Goal: Task Accomplishment & Management: Use online tool/utility

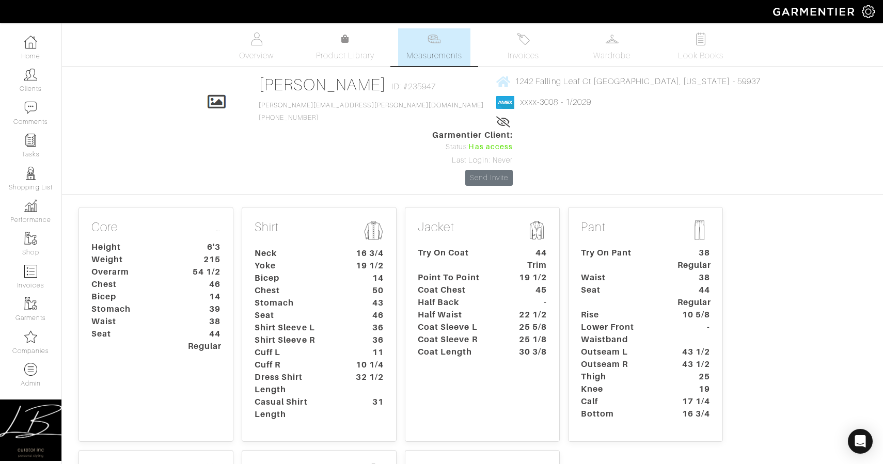
scroll to position [2, 0]
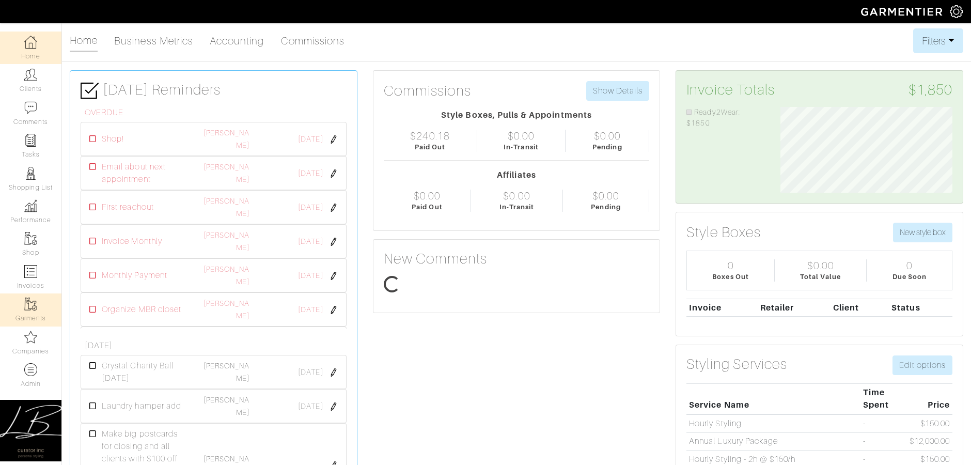
scroll to position [86, 187]
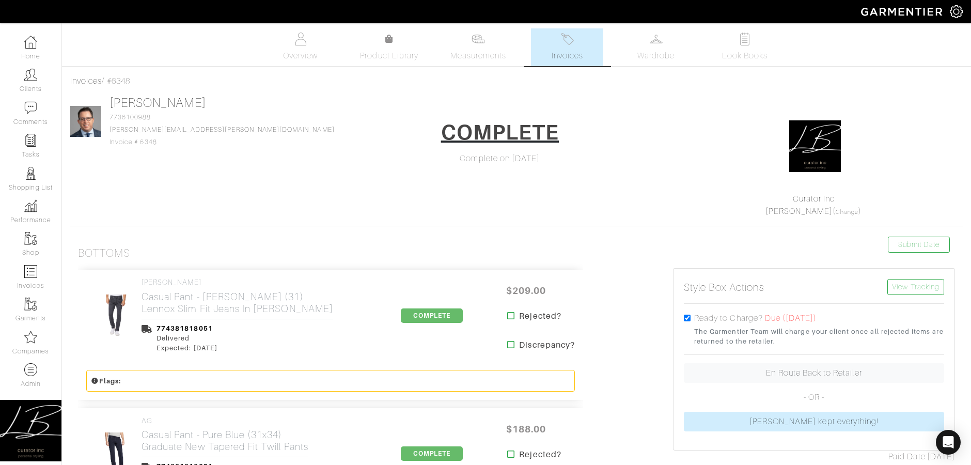
click at [557, 47] on link "Invoices" at bounding box center [567, 47] width 72 height 38
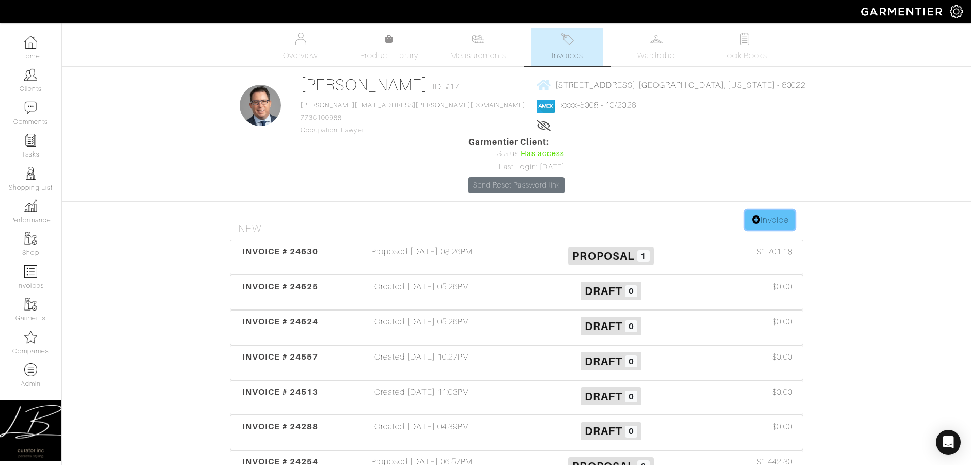
click at [775, 210] on link "Invoice" at bounding box center [770, 220] width 50 height 20
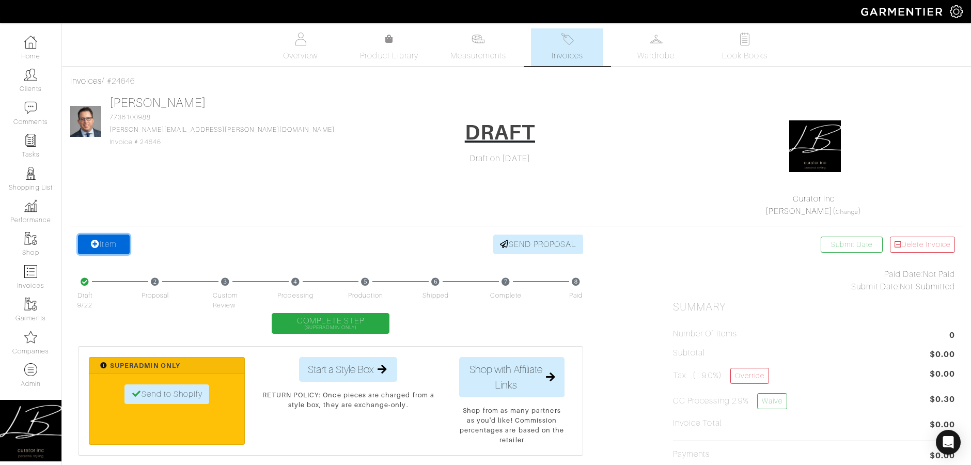
click at [112, 242] on link "Item" at bounding box center [104, 244] width 52 height 20
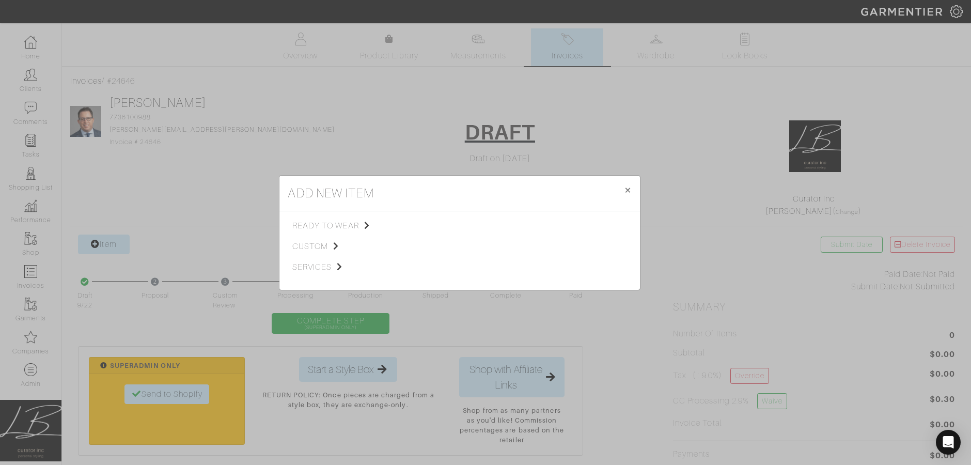
drag, startPoint x: 274, startPoint y: 245, endPoint x: 280, endPoint y: 243, distance: 6.0
click at [278, 244] on div "add new item × Close ready to wear custom services Tops Bottoms Sport Coats Sui…" at bounding box center [485, 232] width 971 height 465
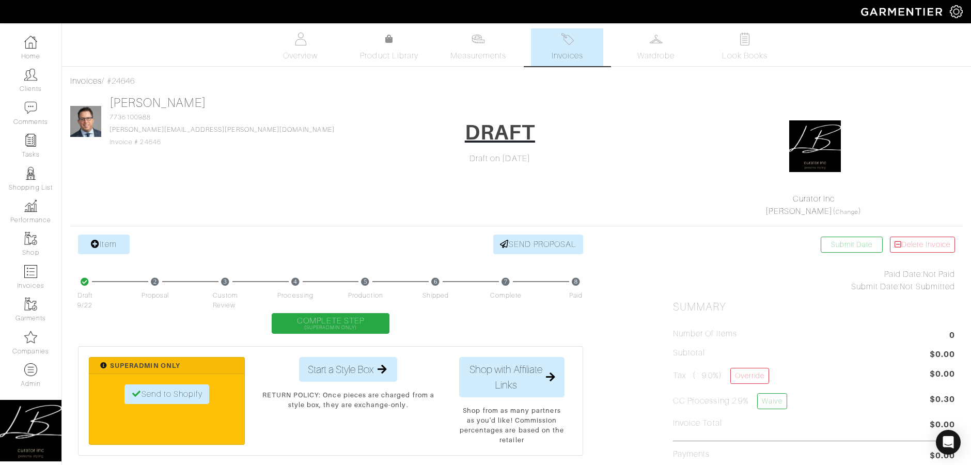
click at [98, 242] on icon at bounding box center [95, 244] width 9 height 8
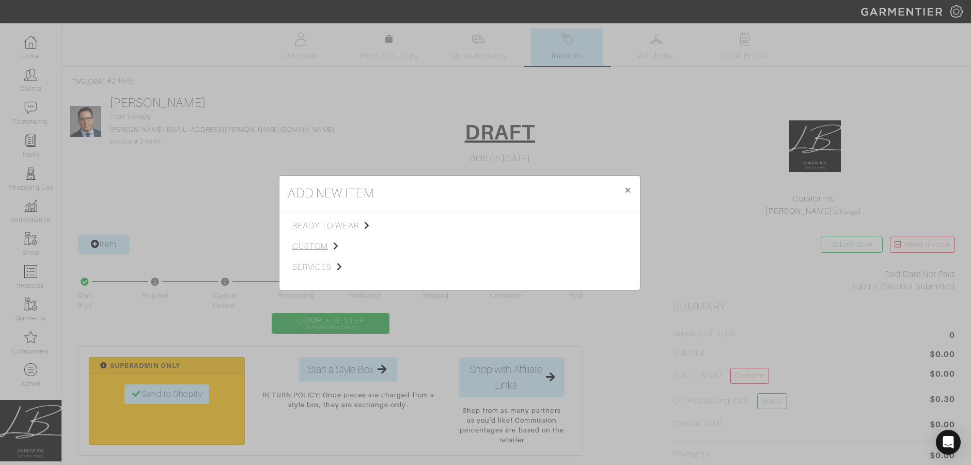
click at [311, 246] on span "custom" at bounding box center [344, 246] width 104 height 12
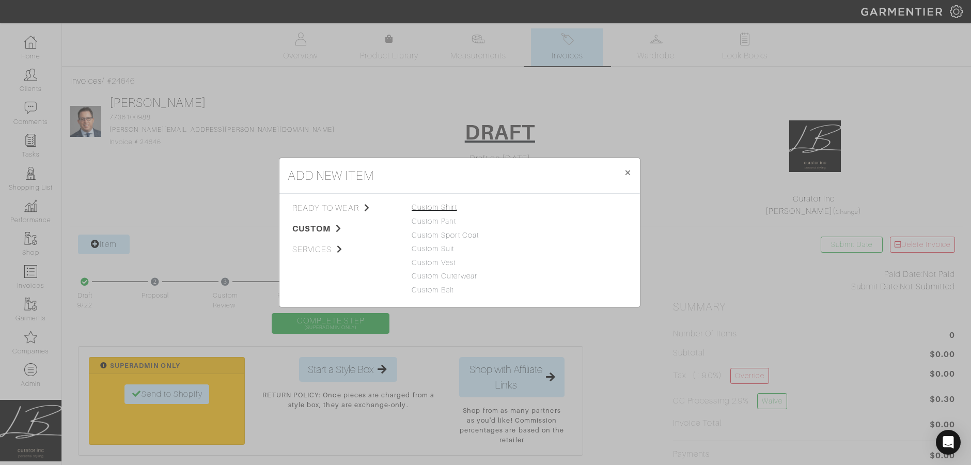
drag, startPoint x: 462, startPoint y: 204, endPoint x: 455, endPoint y: 205, distance: 6.8
click at [462, 204] on div "Custom Shirt" at bounding box center [459, 207] width 96 height 11
click at [449, 205] on link "Custom Shirt" at bounding box center [433, 207] width 45 height 8
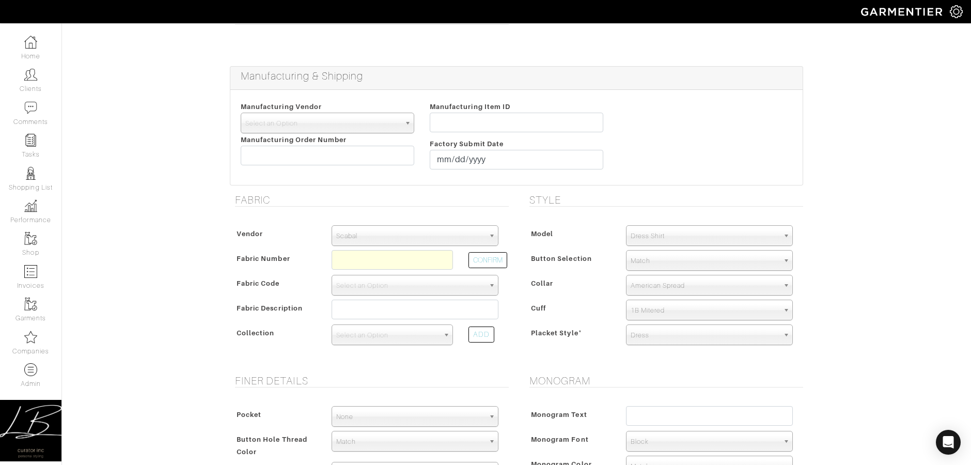
scroll to position [81, 0]
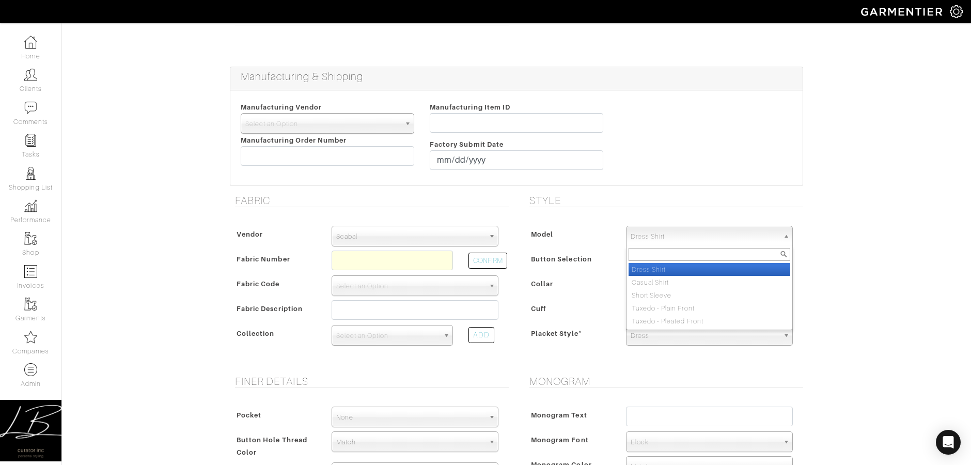
click at [658, 238] on span "Dress Shirt" at bounding box center [704, 236] width 148 height 21
drag, startPoint x: 868, startPoint y: 207, endPoint x: 863, endPoint y: 208, distance: 5.4
click at [868, 207] on div "Lance Zinman - Invoice 24646 - Custom Woven See Custom Models & Style Options S…" at bounding box center [485, 444] width 971 height 995
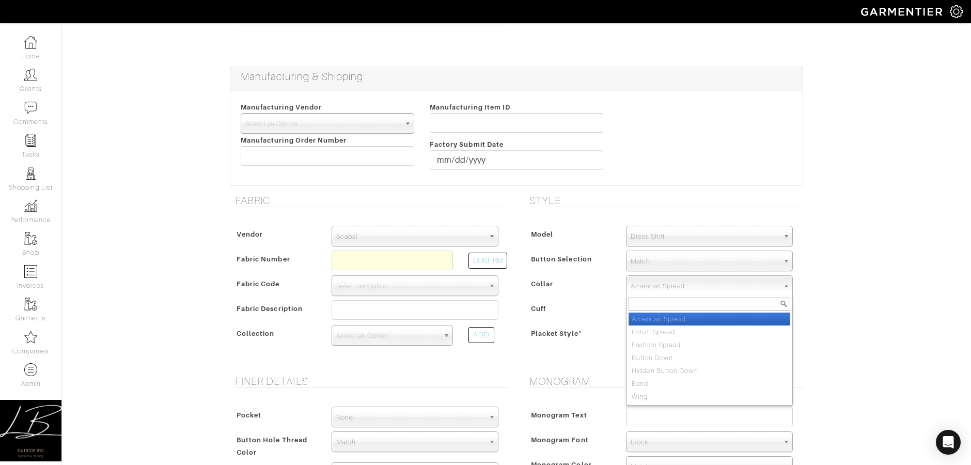
click at [681, 282] on span "American Spread" at bounding box center [704, 286] width 148 height 21
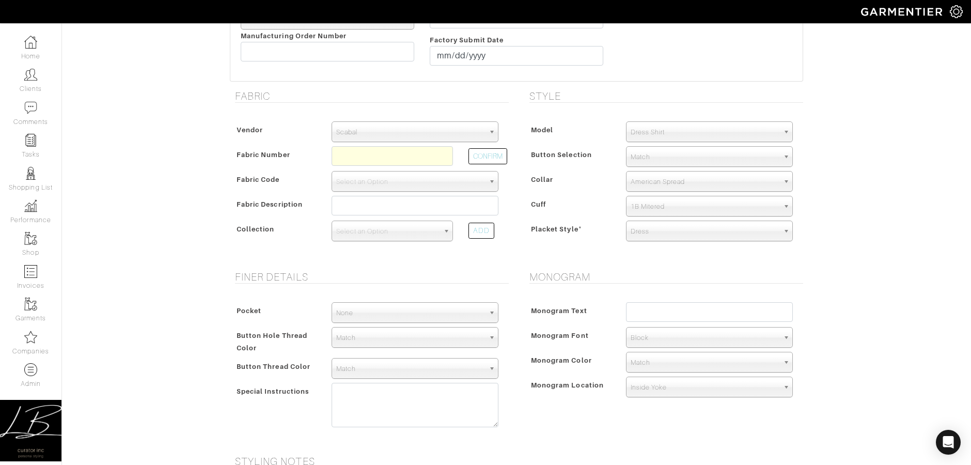
click at [886, 211] on div "Lance Zinman - Invoice 24646 - Custom Woven See Custom Models & Style Options S…" at bounding box center [485, 340] width 971 height 995
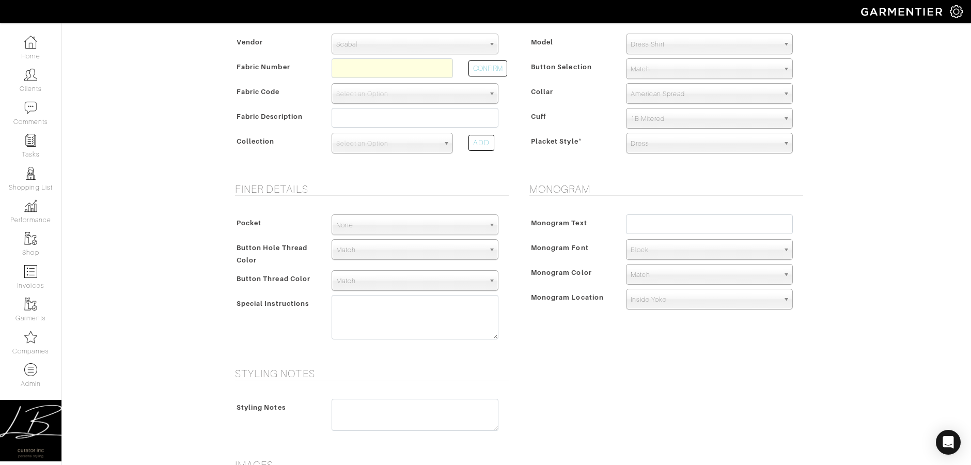
scroll to position [278, 0]
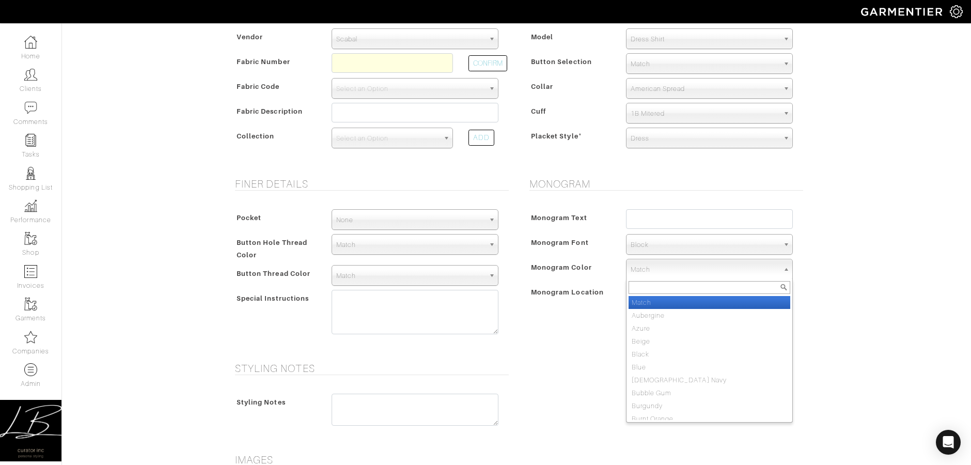
click at [673, 274] on span "Match" at bounding box center [704, 269] width 148 height 21
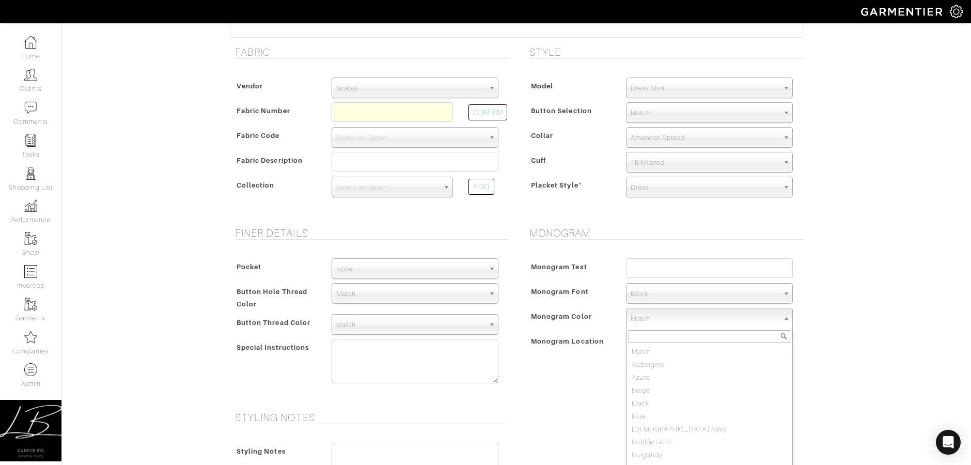
scroll to position [198, 0]
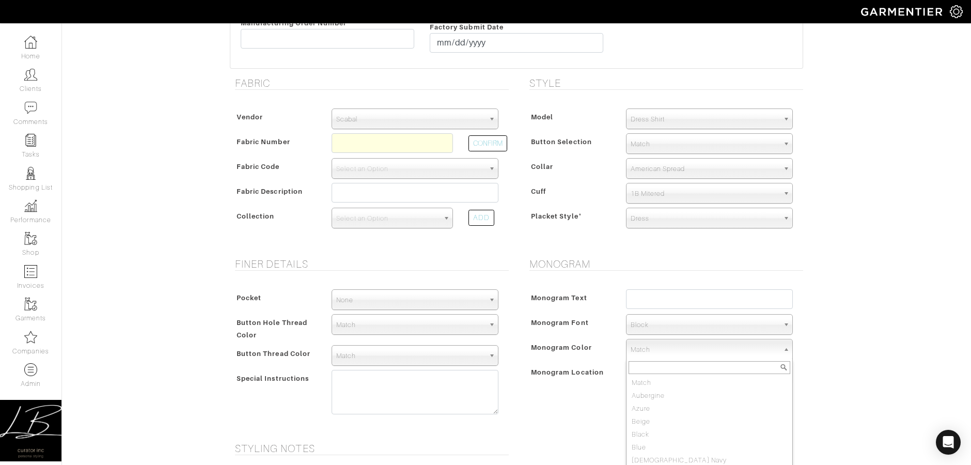
click at [877, 247] on div "Lance Zinman - Invoice 24646 - Custom Woven See Custom Models & Style Options S…" at bounding box center [485, 327] width 971 height 995
click at [875, 246] on div "Lance Zinman - Invoice 24646 - Custom Woven See Custom Models & Style Options S…" at bounding box center [485, 327] width 971 height 995
